Goal: Use online tool/utility: Utilize a website feature to perform a specific function

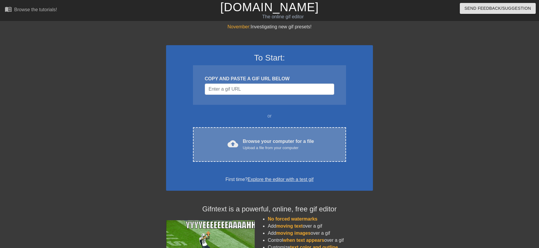
click at [292, 149] on div "Upload a file from your computer" at bounding box center [278, 148] width 71 height 6
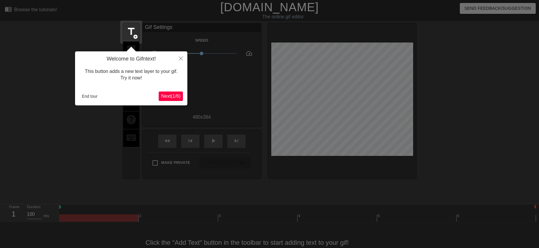
scroll to position [14, 0]
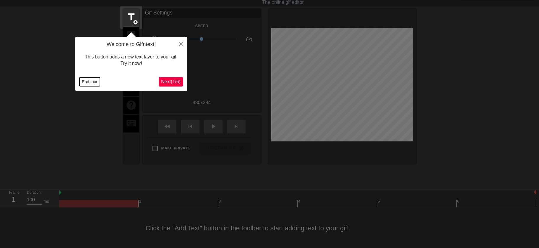
click at [91, 80] on button "End tour" at bounding box center [89, 81] width 20 height 9
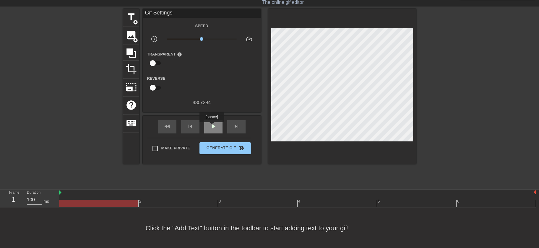
click at [211, 126] on span "play_arrow" at bounding box center [213, 126] width 7 height 7
click at [211, 126] on span "pause" at bounding box center [213, 126] width 7 height 7
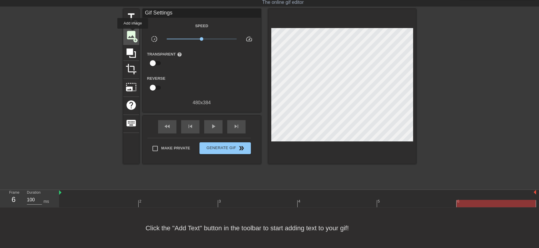
click at [133, 33] on span "image" at bounding box center [130, 35] width 11 height 11
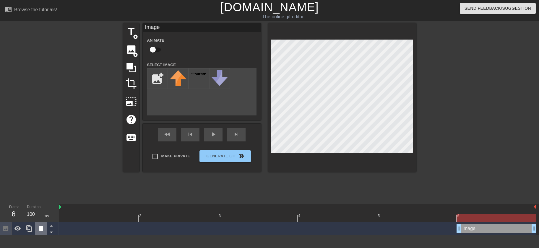
click at [38, 229] on icon at bounding box center [41, 228] width 7 height 7
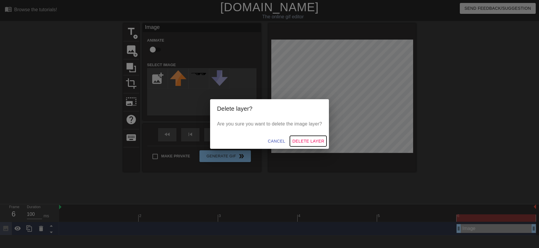
click at [308, 142] on span "Delete Layer" at bounding box center [308, 141] width 32 height 7
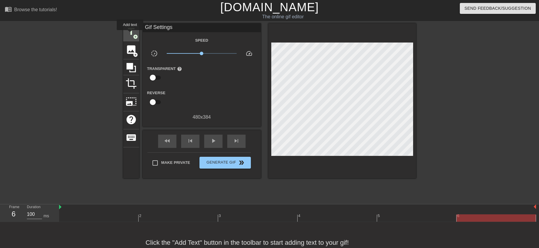
click at [130, 34] on span "title" at bounding box center [130, 31] width 11 height 11
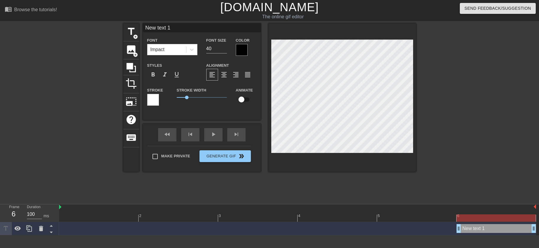
click at [240, 50] on div at bounding box center [242, 50] width 12 height 12
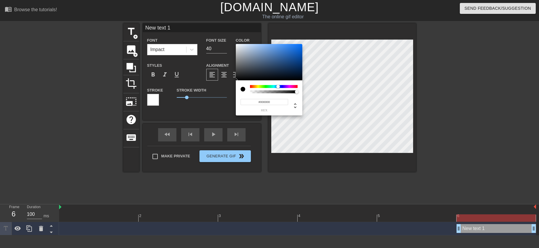
click at [278, 87] on div at bounding box center [274, 86] width 48 height 3
click at [276, 85] on div "#000000 hex" at bounding box center [269, 97] width 66 height 35
click at [275, 86] on div at bounding box center [274, 86] width 48 height 3
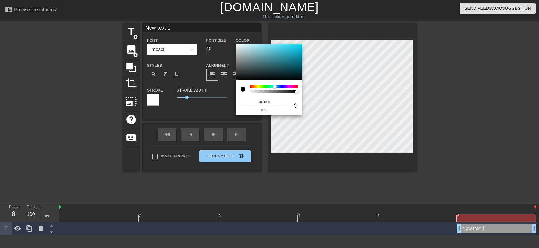
type input "#2596AA"
click at [288, 56] on div at bounding box center [269, 62] width 66 height 37
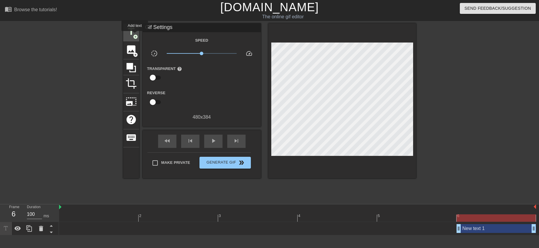
click at [135, 35] on span "add_circle" at bounding box center [135, 36] width 5 height 5
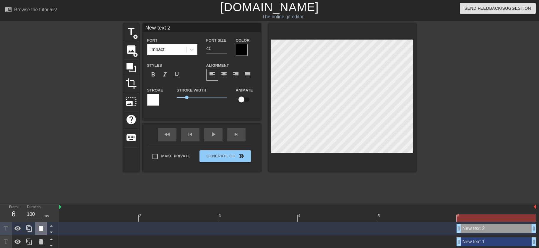
click at [41, 232] on icon at bounding box center [41, 228] width 7 height 7
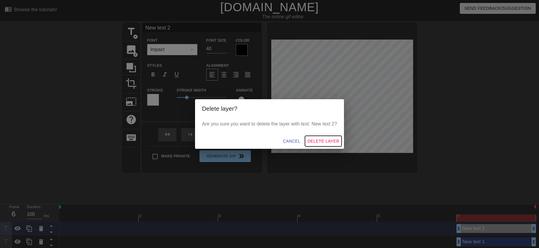
click at [318, 141] on span "Delete Layer" at bounding box center [323, 141] width 32 height 7
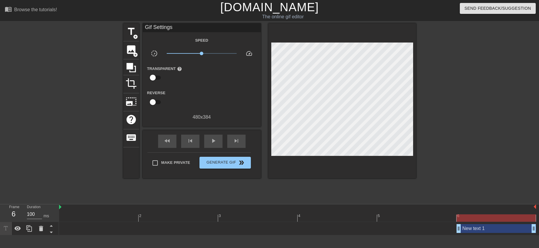
click at [176, 29] on div "Gif Settings" at bounding box center [202, 27] width 118 height 9
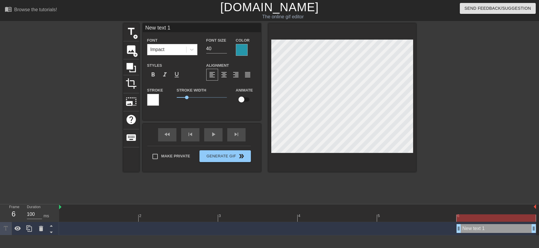
drag, startPoint x: 183, startPoint y: 29, endPoint x: 95, endPoint y: 9, distance: 89.8
click at [143, 23] on input "New text 1" at bounding box center [202, 27] width 118 height 9
type input "b"
type input "[PERSON_NAME]"
click at [154, 102] on div at bounding box center [153, 100] width 12 height 12
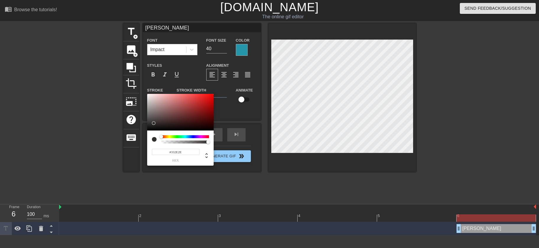
click at [153, 123] on div at bounding box center [180, 112] width 66 height 37
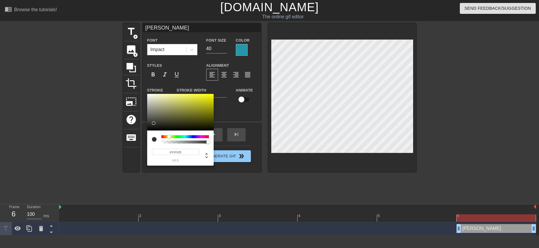
click at [169, 136] on div at bounding box center [185, 136] width 48 height 3
type input "#DADA0A"
click at [210, 99] on div at bounding box center [180, 112] width 66 height 37
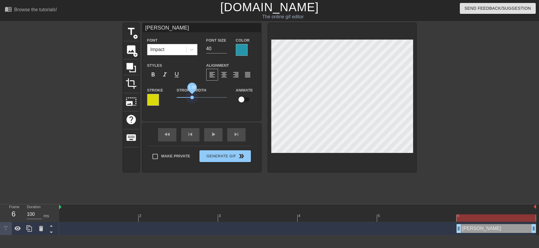
drag, startPoint x: 185, startPoint y: 98, endPoint x: 192, endPoint y: 99, distance: 7.2
click at [192, 99] on span "1.55" at bounding box center [202, 97] width 50 height 7
click at [244, 49] on div at bounding box center [242, 50] width 12 height 12
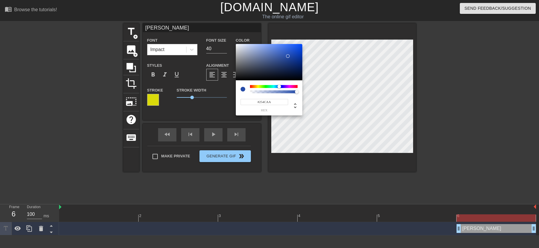
click at [279, 86] on div at bounding box center [274, 86] width 48 height 3
type input "#0B46D3"
click at [299, 50] on div at bounding box center [269, 62] width 66 height 37
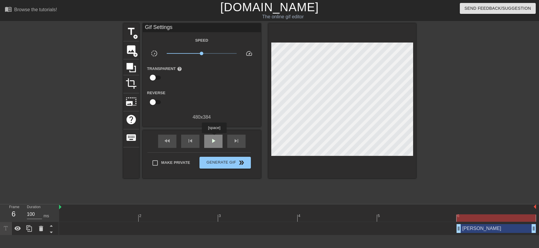
click at [214, 137] on span "play_arrow" at bounding box center [213, 140] width 7 height 7
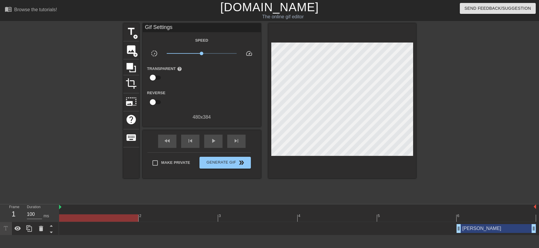
click at [83, 215] on div at bounding box center [297, 217] width 477 height 7
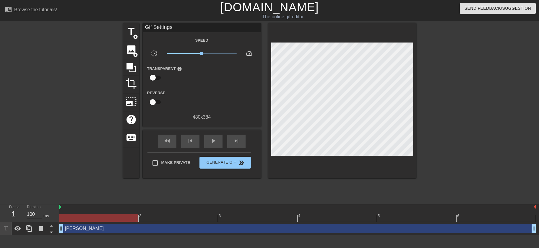
drag, startPoint x: 460, startPoint y: 229, endPoint x: 21, endPoint y: 217, distance: 439.0
click at [21, 217] on div "Frame 1 Duration 100 ms 2 3 4 5 6 [PERSON_NAME] drag_handle drag_handle" at bounding box center [269, 219] width 539 height 31
click at [215, 139] on span "play_arrow" at bounding box center [213, 140] width 7 height 7
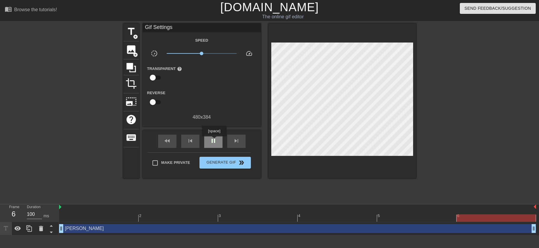
click at [214, 141] on span "pause" at bounding box center [213, 140] width 7 height 7
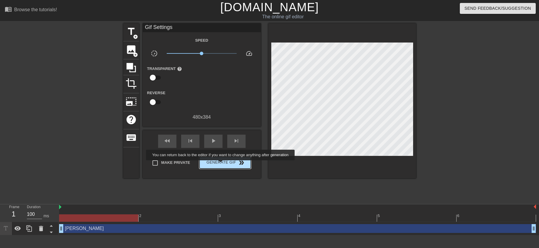
click at [221, 164] on span "Generate Gif double_arrow" at bounding box center [225, 162] width 46 height 7
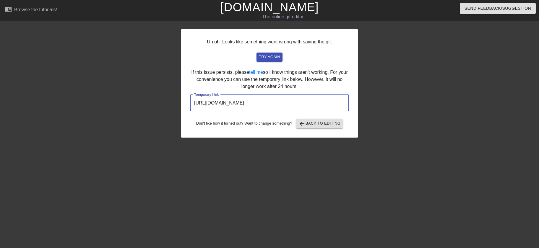
drag, startPoint x: 323, startPoint y: 105, endPoint x: 187, endPoint y: 106, distance: 136.1
click at [190, 106] on input "[URL][DOMAIN_NAME]" at bounding box center [269, 103] width 159 height 17
